Goal: Information Seeking & Learning: Understand process/instructions

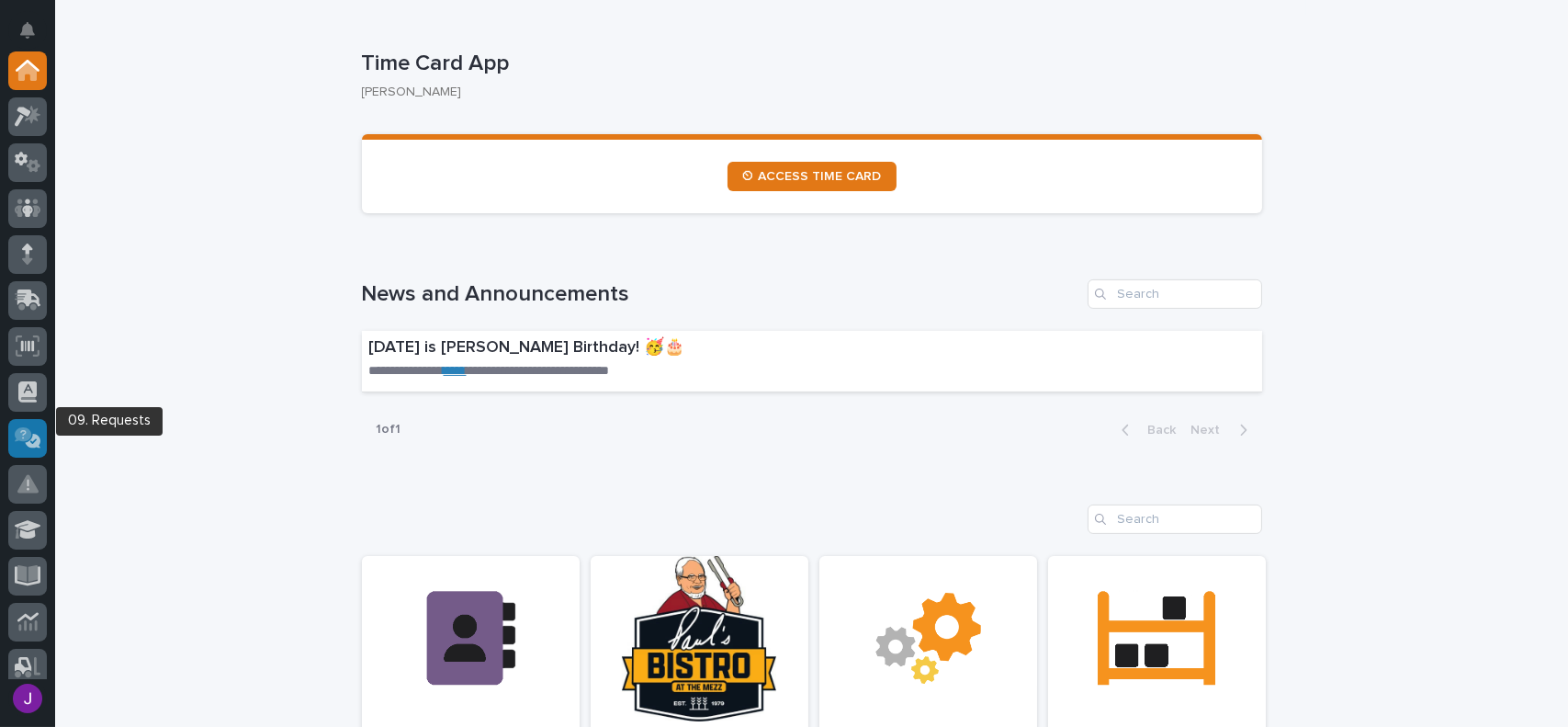
scroll to position [92, 0]
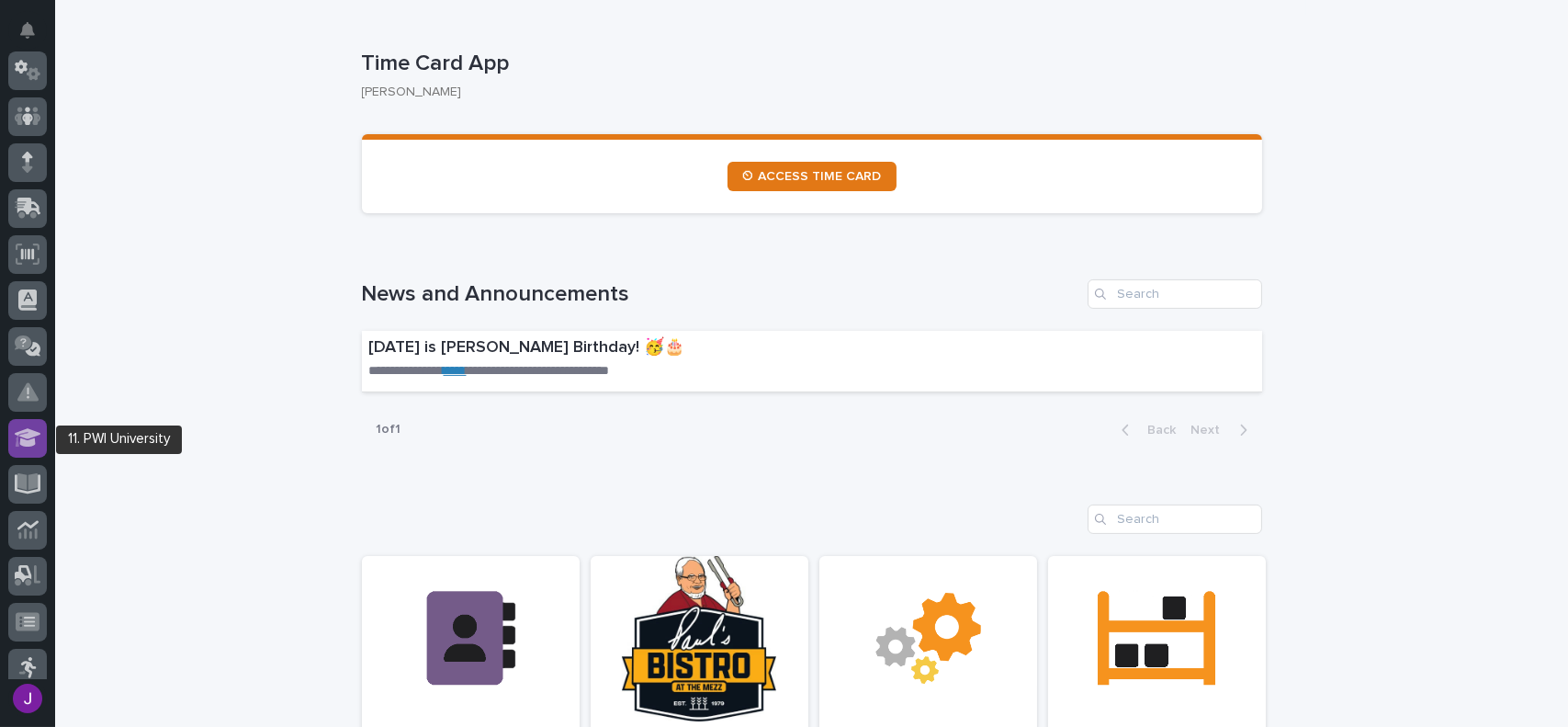
click at [29, 426] on div at bounding box center [28, 438] width 39 height 39
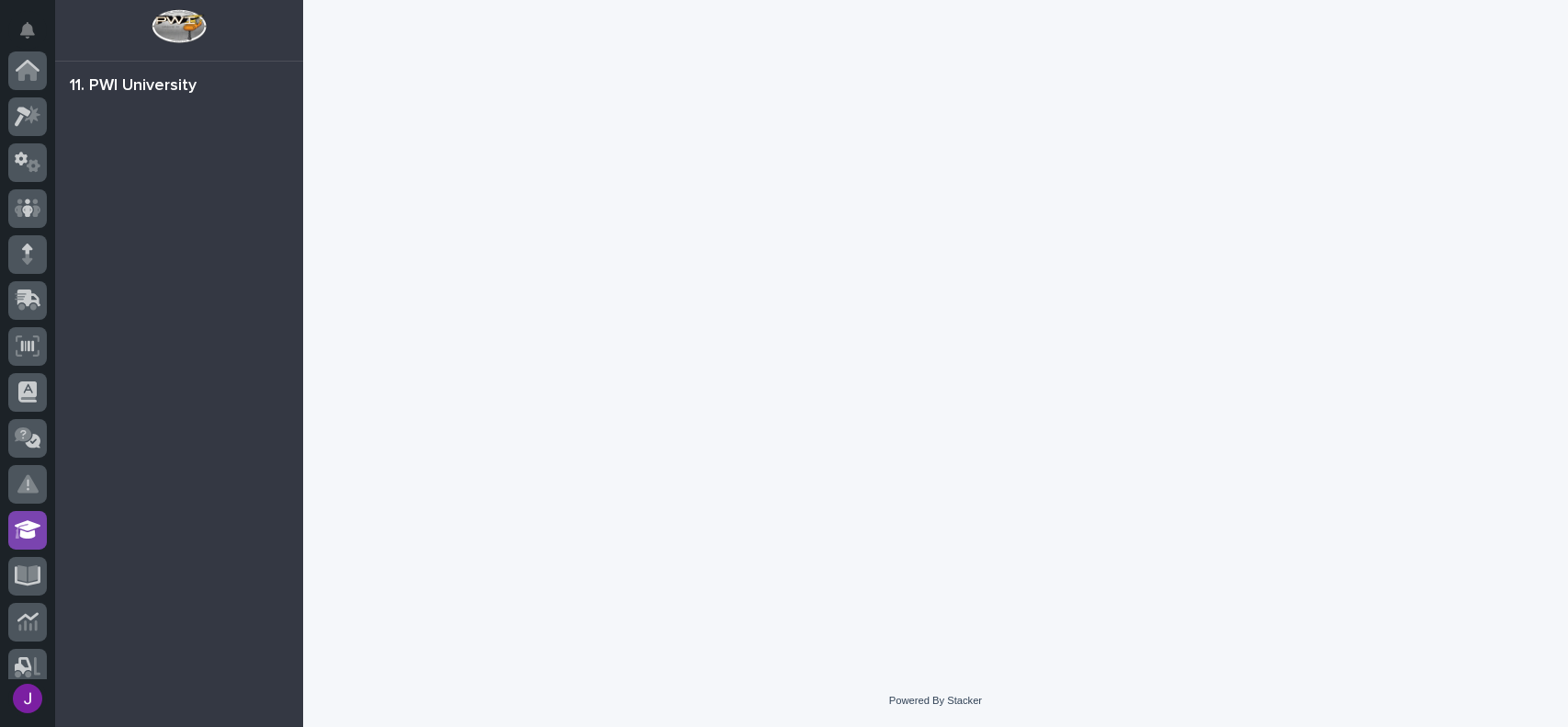
scroll to position [337, 0]
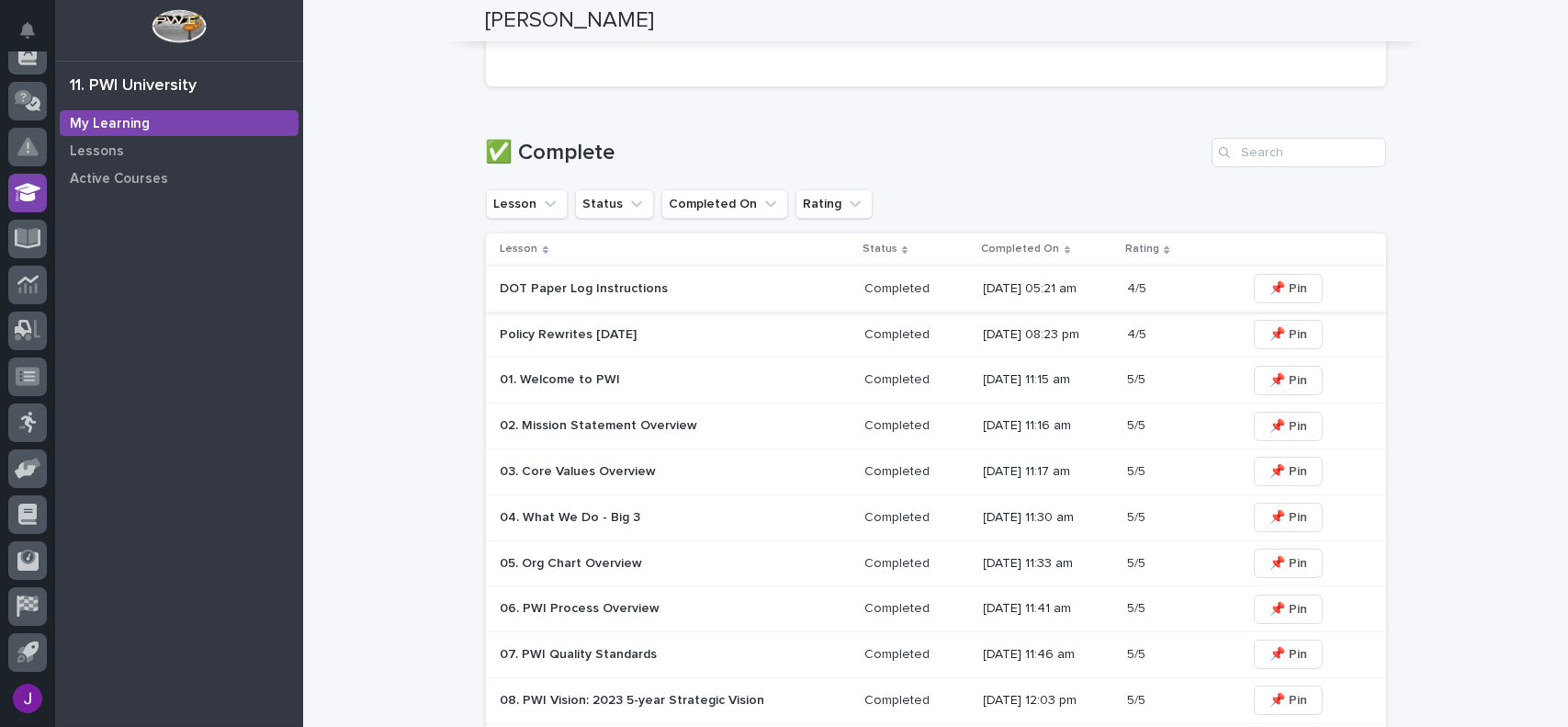
scroll to position [785, 0]
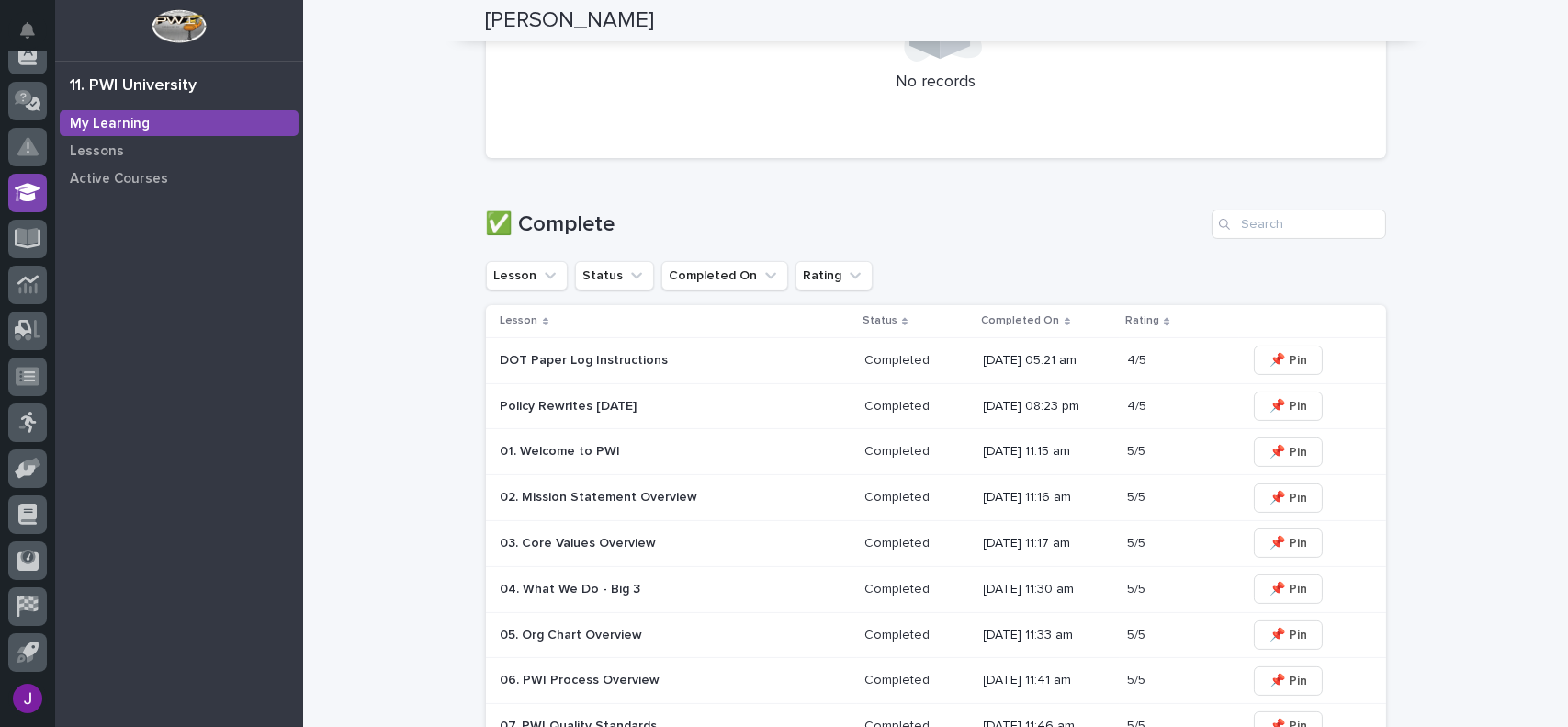
click at [576, 350] on div "DOT Paper Log Instructions" at bounding box center [661, 359] width 322 height 19
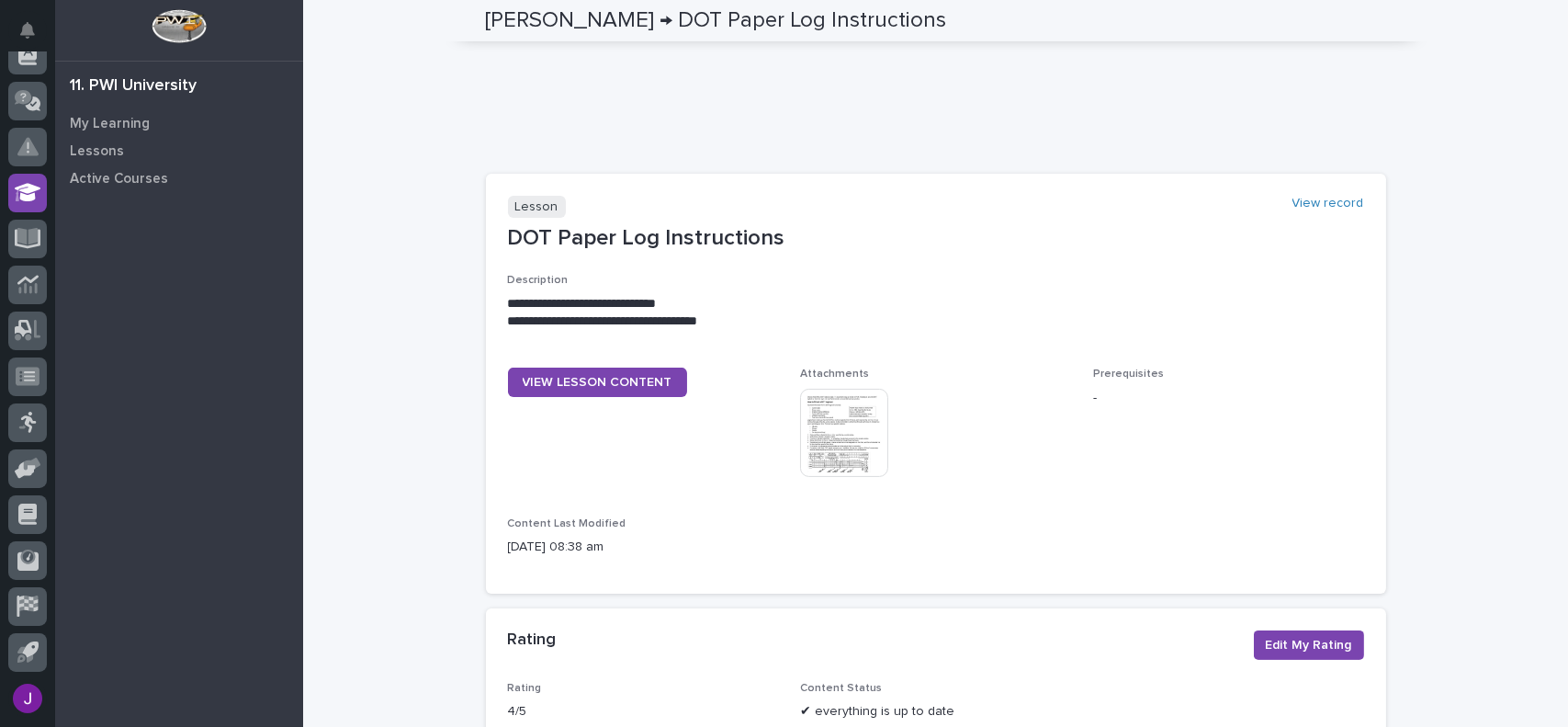
scroll to position [1011, 0]
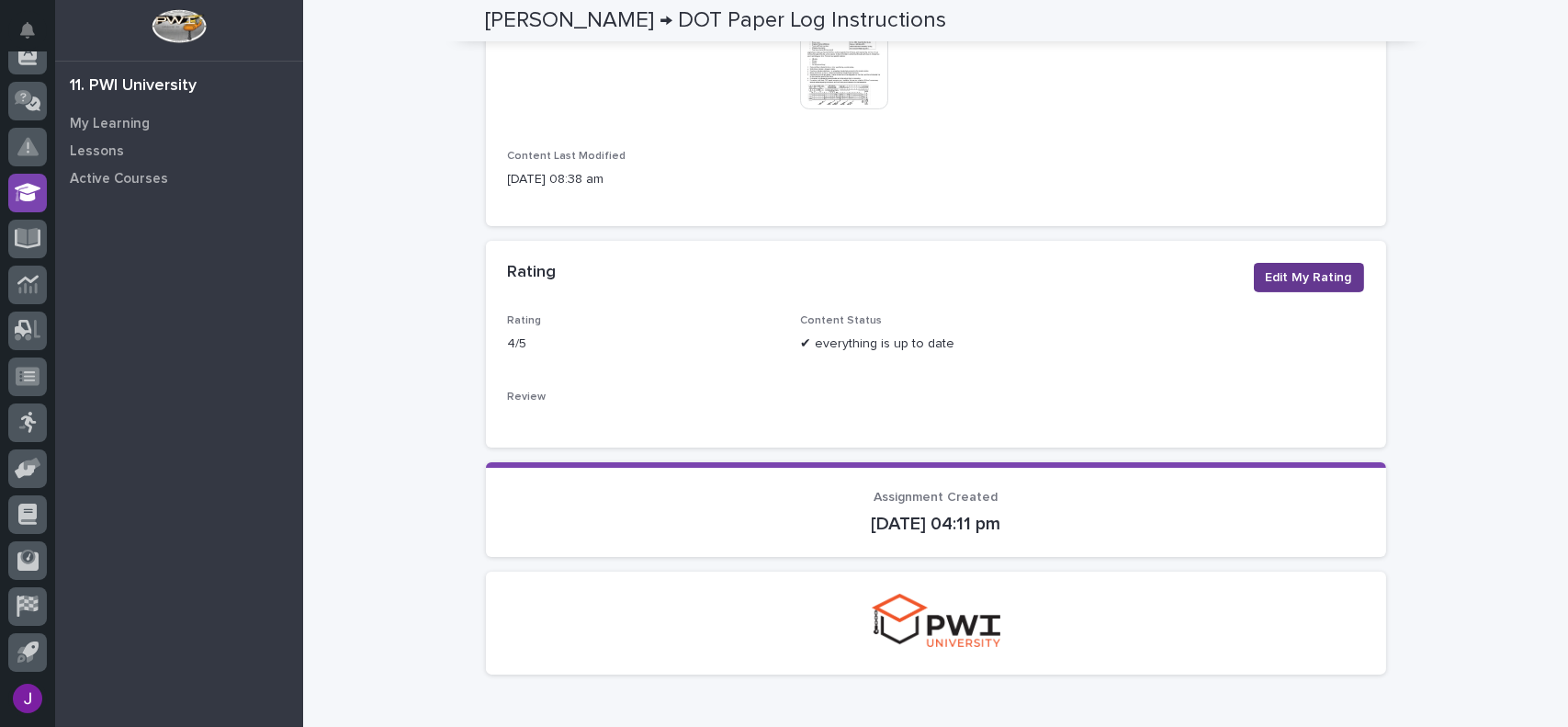
click at [1268, 266] on button "Edit My Rating" at bounding box center [1309, 277] width 110 height 29
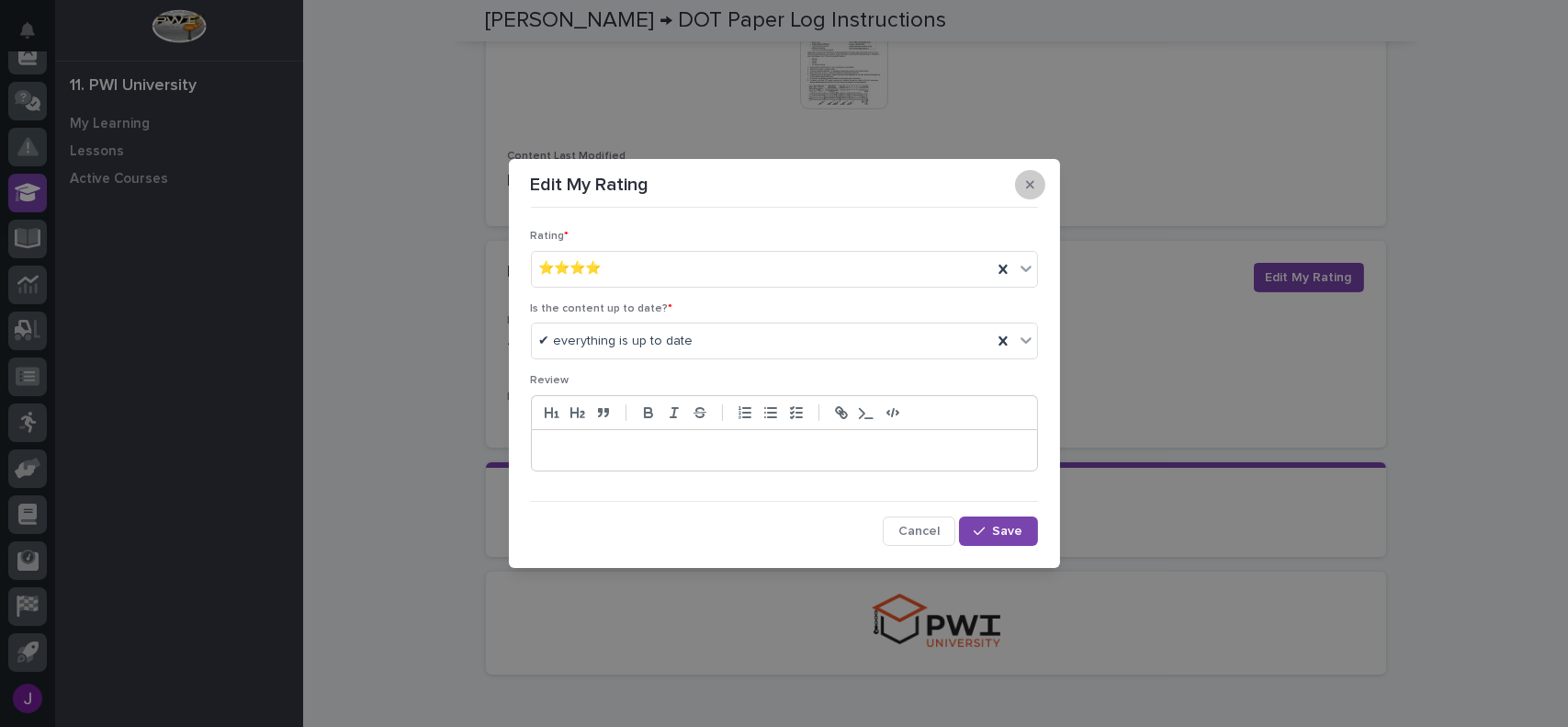
click at [1038, 186] on button "button" at bounding box center [1030, 184] width 30 height 29
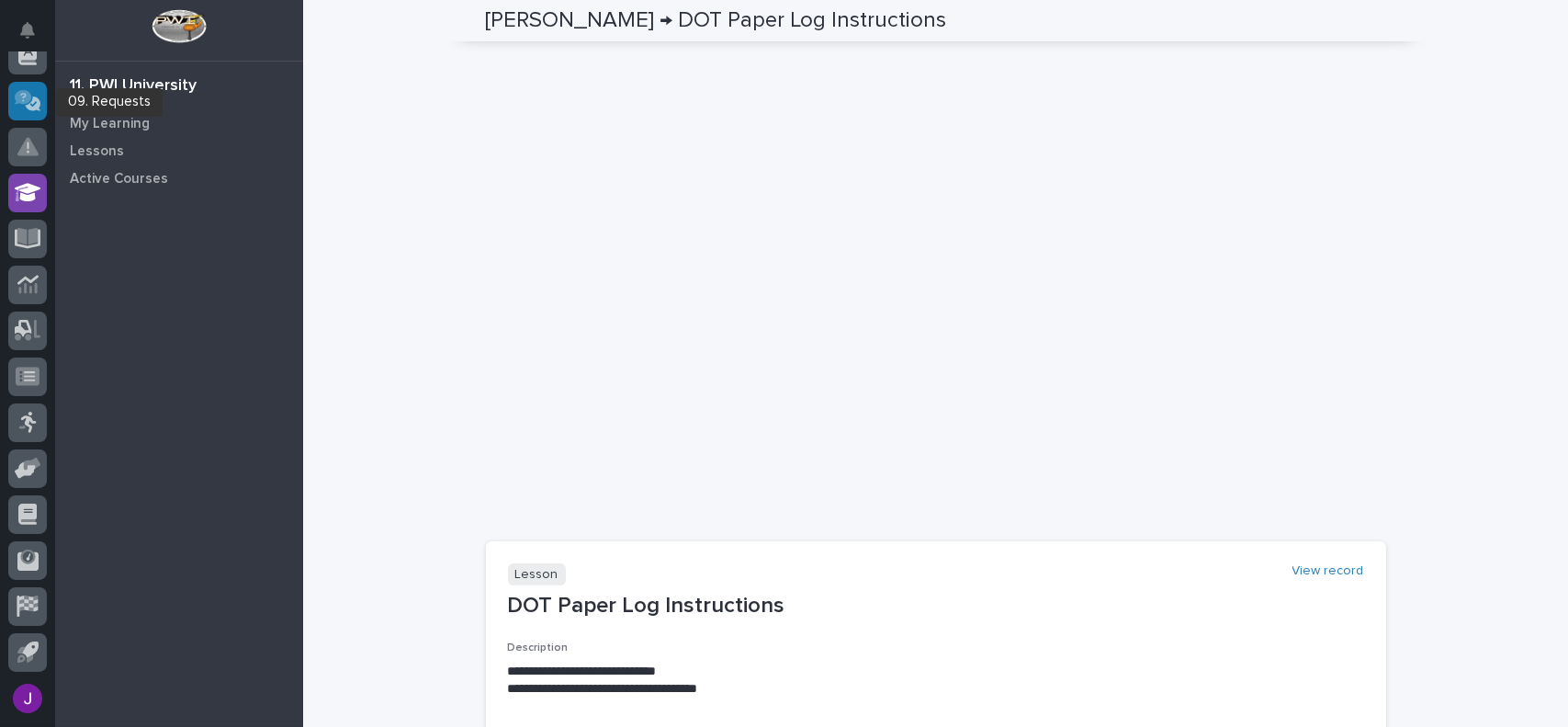
scroll to position [0, 0]
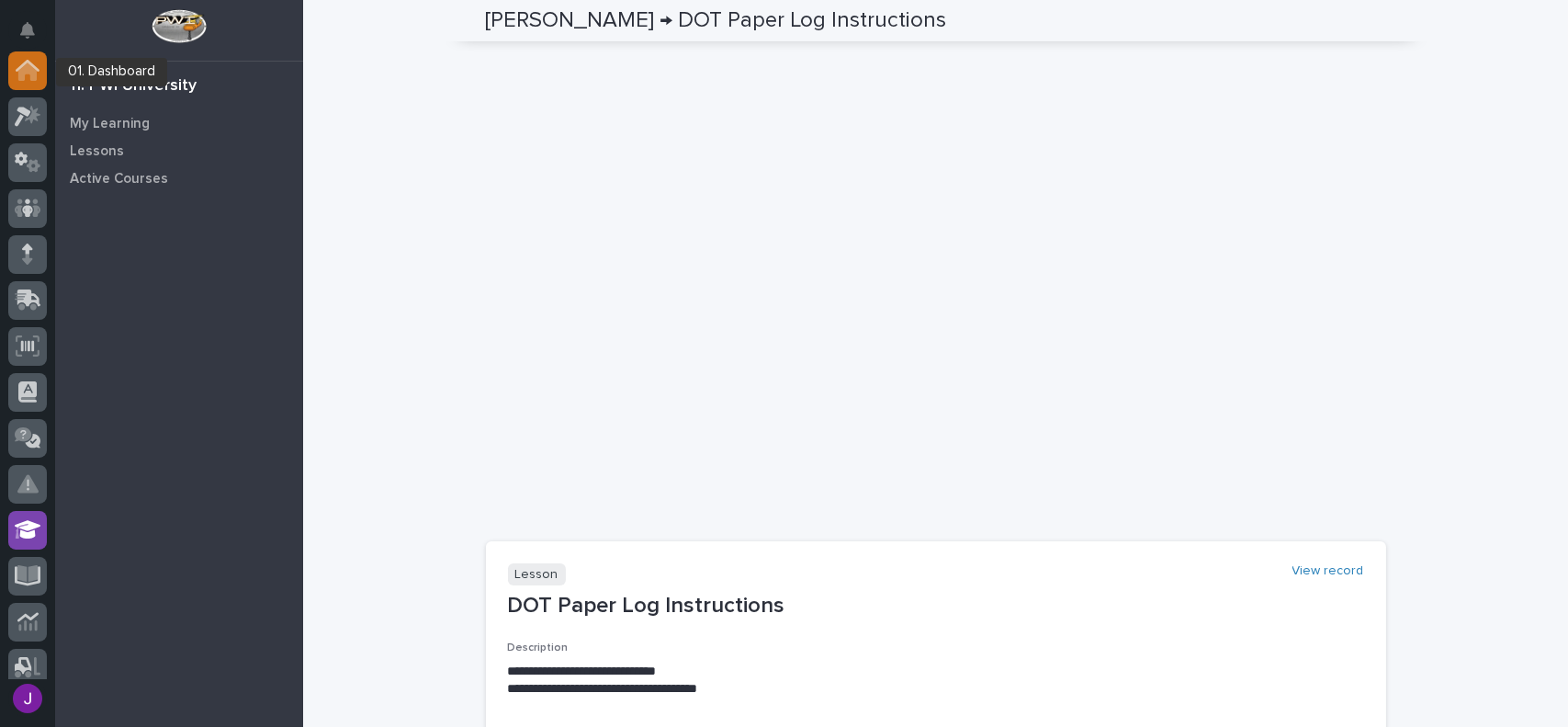
click at [38, 67] on icon at bounding box center [27, 70] width 24 height 21
